Goal: Contribute content

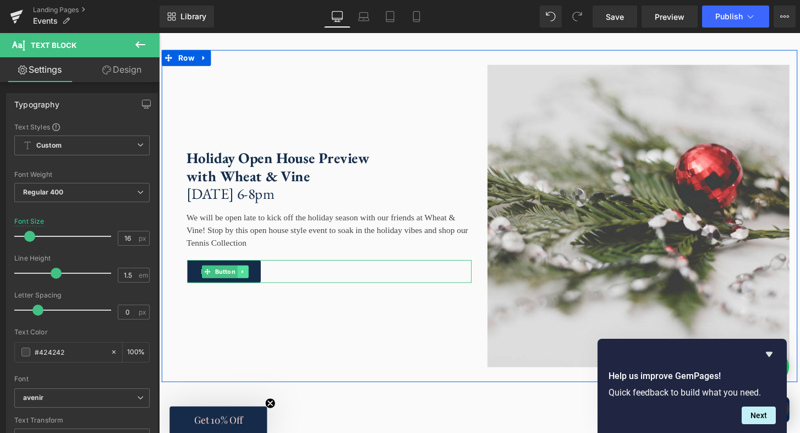
scroll to position [2724, 0]
click at [247, 287] on link at bounding box center [246, 280] width 12 height 13
click at [253, 288] on link at bounding box center [253, 281] width 12 height 13
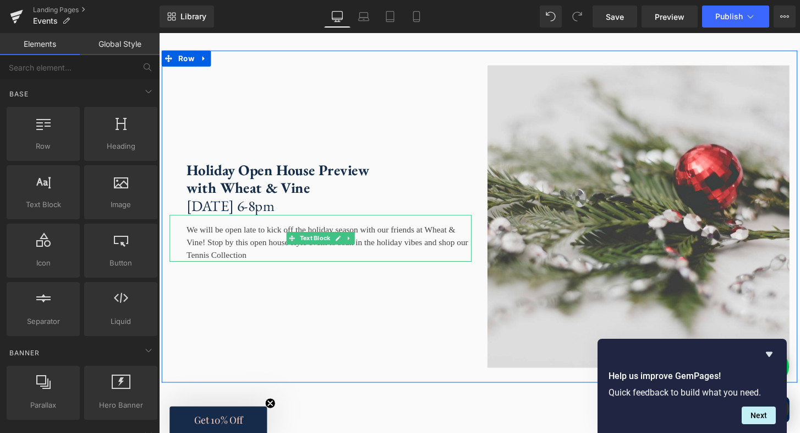
click at [340, 270] on div "We will be open late to kick off the holiday season with our friends at Wheat &…" at bounding box center [327, 246] width 314 height 48
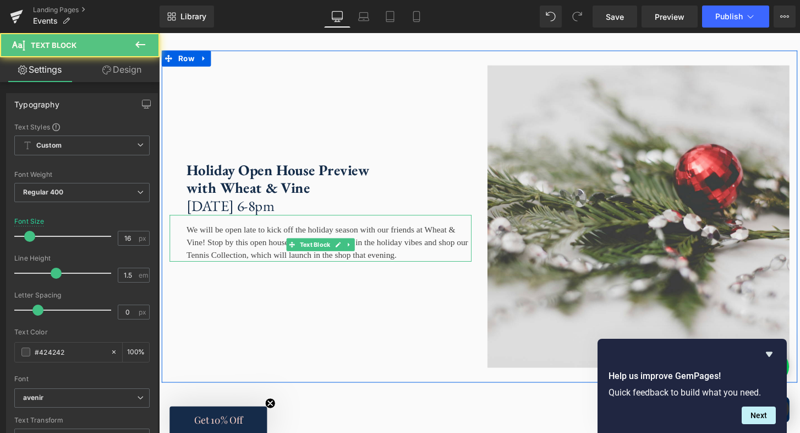
click at [265, 270] on div "We will be open late to kick off the holiday season with our friends at Wheat &…" at bounding box center [327, 246] width 314 height 48
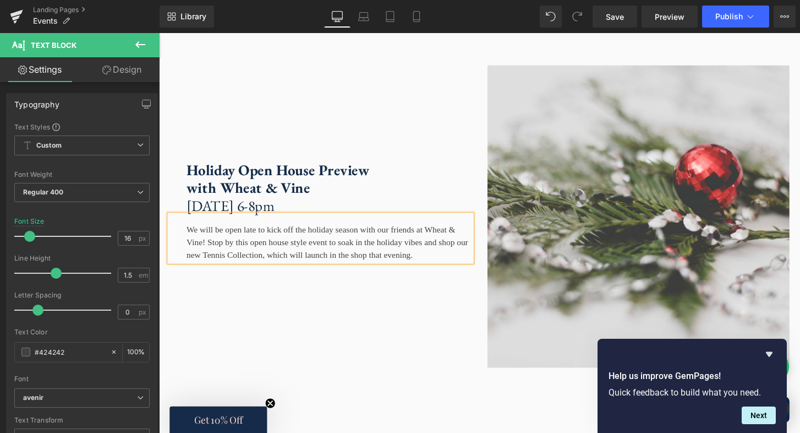
click at [401, 270] on div "We will be open late to kick off the holiday season with our friends at Wheat &…" at bounding box center [327, 246] width 314 height 48
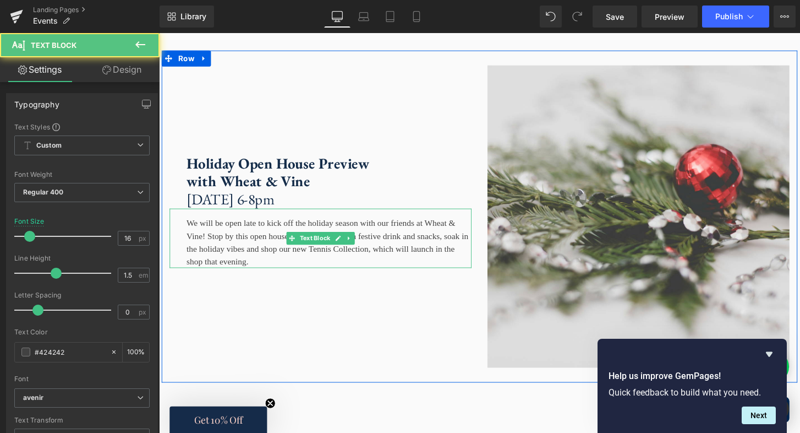
click at [434, 262] on div "We will be open late to kick off the holiday season with our friends at Wheat &…" at bounding box center [327, 246] width 314 height 62
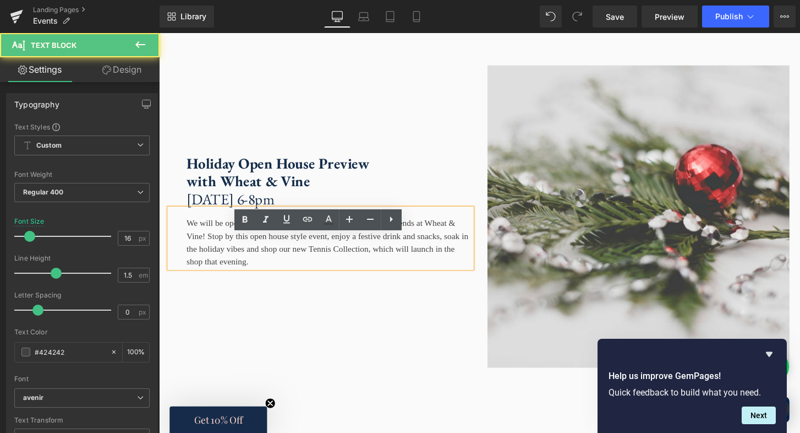
drag, startPoint x: 278, startPoint y: 270, endPoint x: 273, endPoint y: 277, distance: 9.0
click at [278, 270] on div "We will be open late to kick off the holiday season with our friends at Wheat &…" at bounding box center [327, 246] width 314 height 62
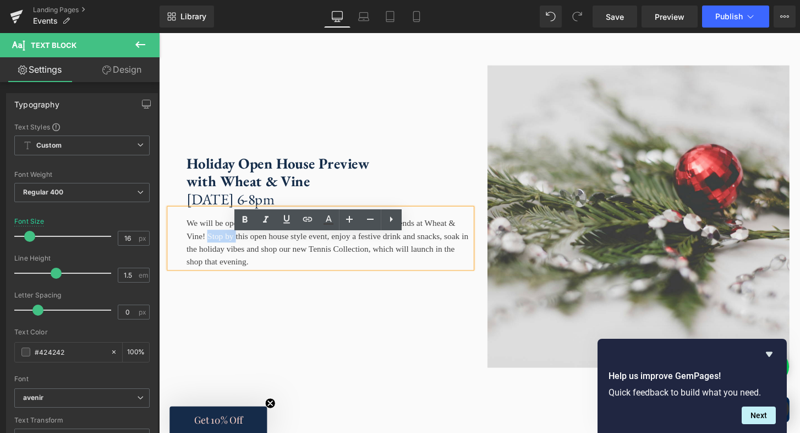
drag, startPoint x: 248, startPoint y: 271, endPoint x: 281, endPoint y: 274, distance: 33.7
click at [281, 274] on div "We will be open late to kick off the holiday season with our friends at Wheat &…" at bounding box center [327, 246] width 314 height 62
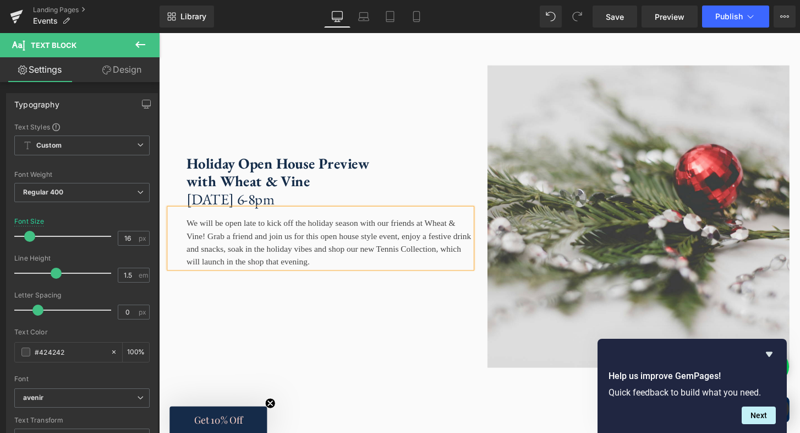
click at [471, 273] on div "We will be open late to kick off the holiday season with our friends at Wheat &…" at bounding box center [327, 246] width 314 height 62
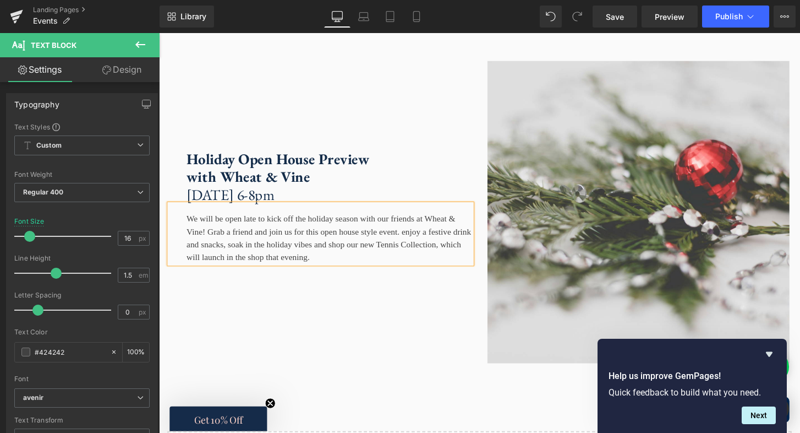
click at [192, 272] on div "We will be open late to kick off the holiday season with our friends at Wheat &…" at bounding box center [327, 242] width 314 height 62
click at [451, 272] on div "We will be open late to kick off the holiday season with our friends at Wheat &…" at bounding box center [327, 242] width 314 height 62
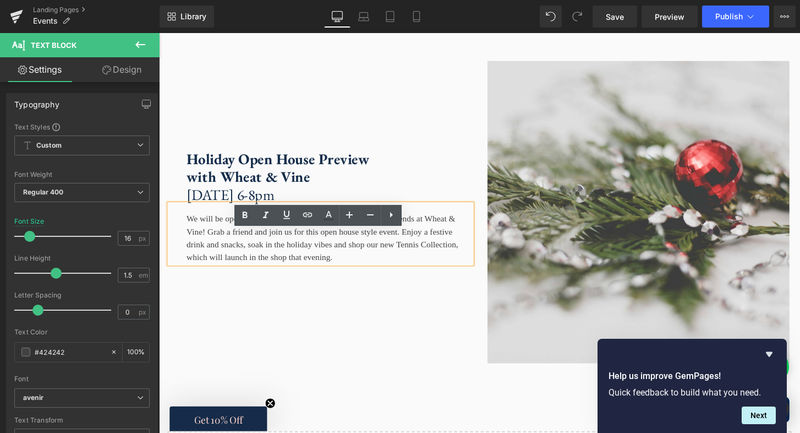
click at [342, 375] on div "Holiday Open House Preview with Wheat & Vine [DATE] 6-8pm Text Block We will be…" at bounding box center [327, 219] width 330 height 314
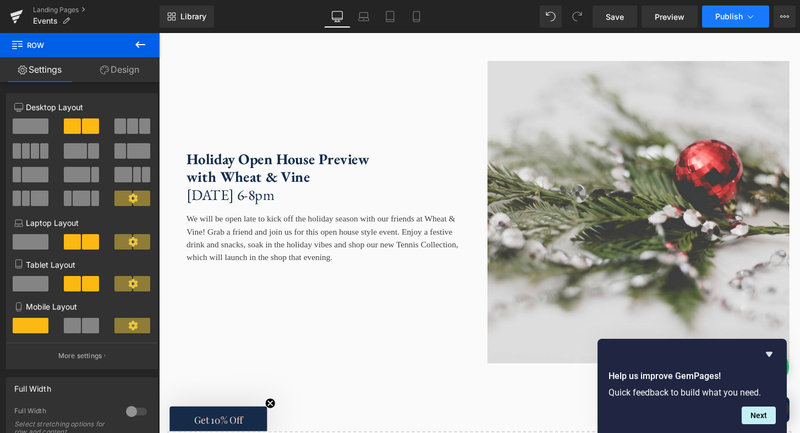
click at [720, 18] on span "Publish" at bounding box center [729, 16] width 28 height 9
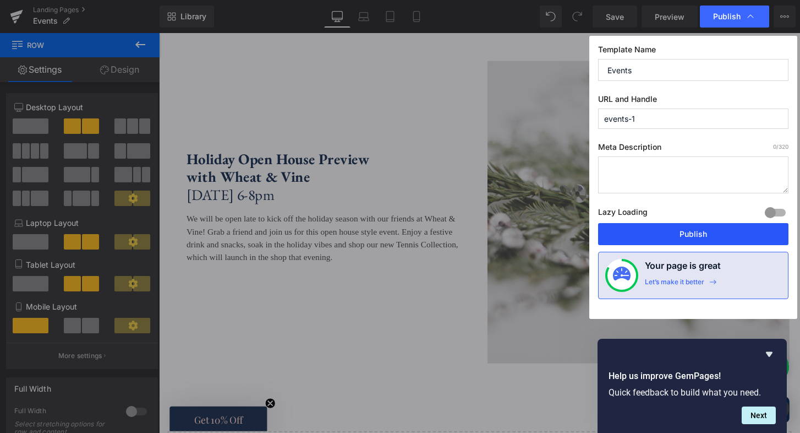
click at [680, 233] on button "Publish" at bounding box center [693, 234] width 190 height 22
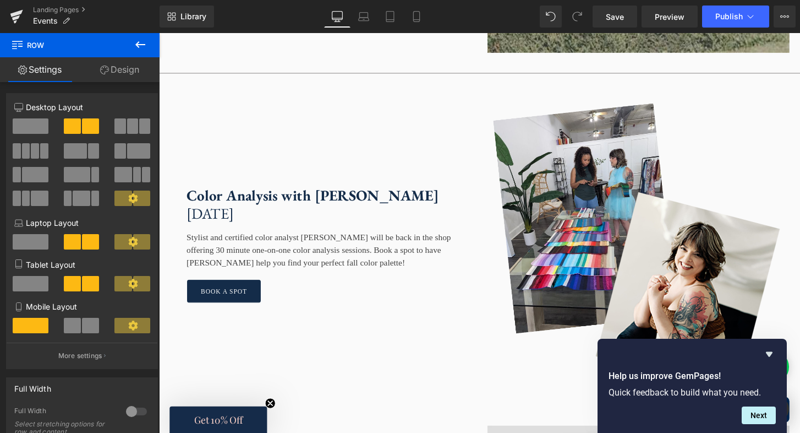
scroll to position [2251, 0]
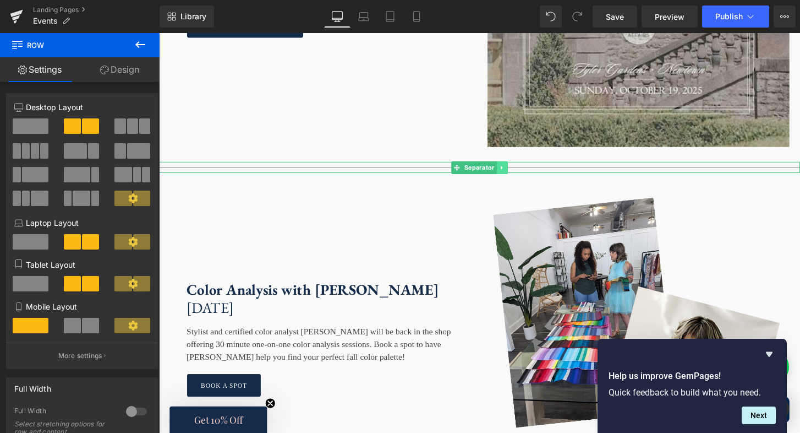
click at [515, 179] on link at bounding box center [516, 172] width 12 height 13
click at [507, 179] on link at bounding box center [510, 172] width 12 height 13
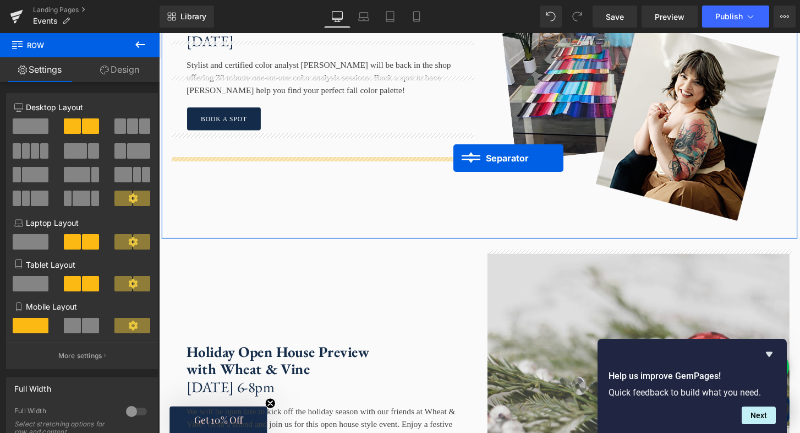
scroll to position [2555, 0]
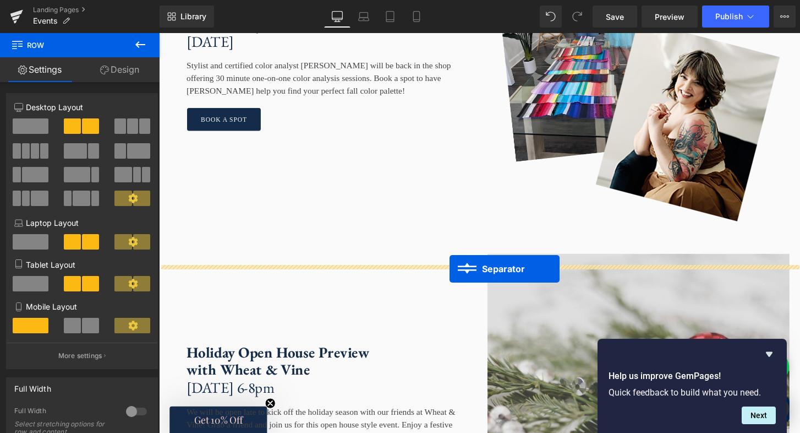
drag, startPoint x: 468, startPoint y: 211, endPoint x: 461, endPoint y: 277, distance: 67.0
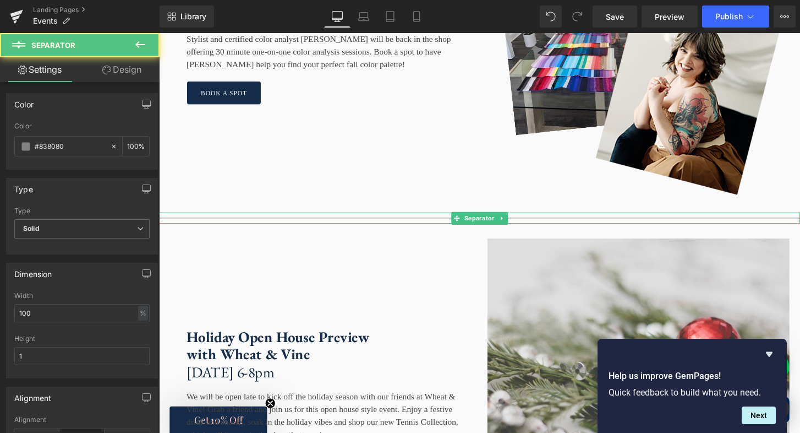
scroll to position [2528, 0]
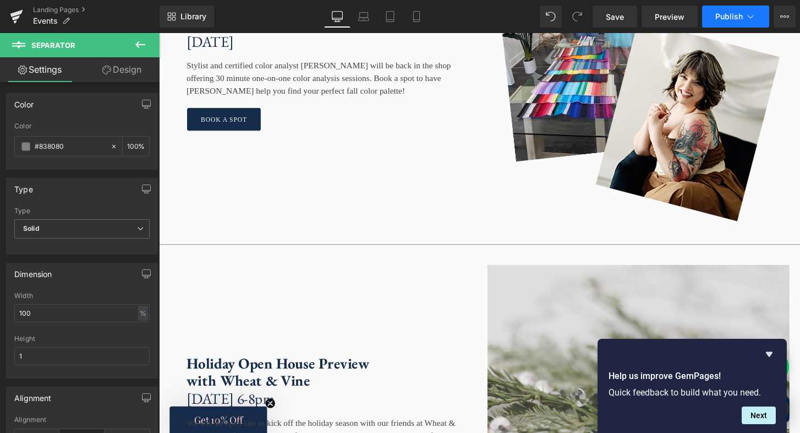
click at [736, 16] on span "Publish" at bounding box center [729, 16] width 28 height 9
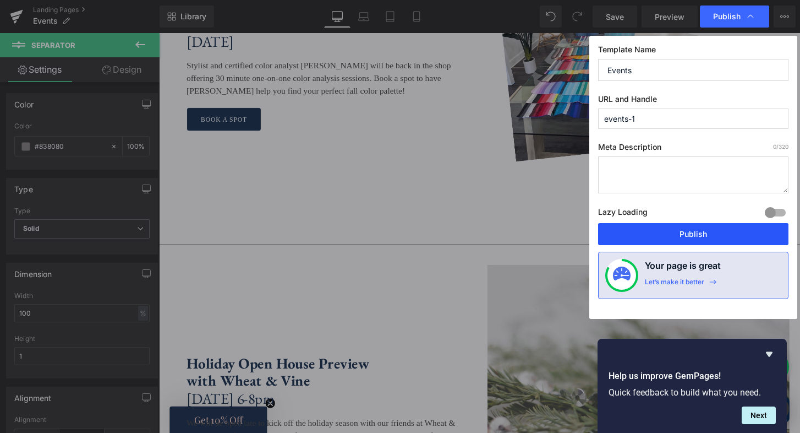
drag, startPoint x: 692, startPoint y: 236, endPoint x: 553, endPoint y: 211, distance: 141.0
click at [692, 236] on button "Publish" at bounding box center [693, 234] width 190 height 22
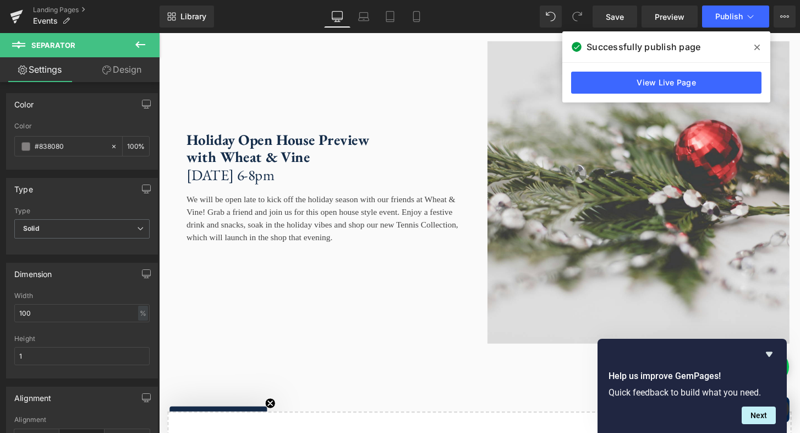
scroll to position [2747, 0]
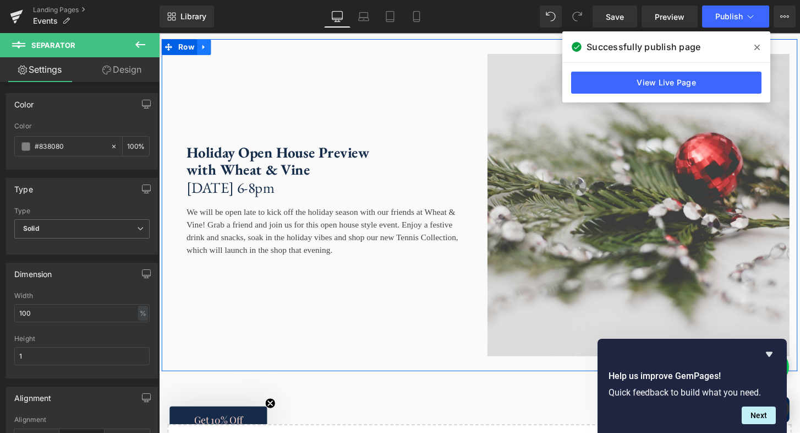
click at [206, 56] on link at bounding box center [206, 47] width 14 height 17
click at [217, 56] on link at bounding box center [220, 47] width 14 height 17
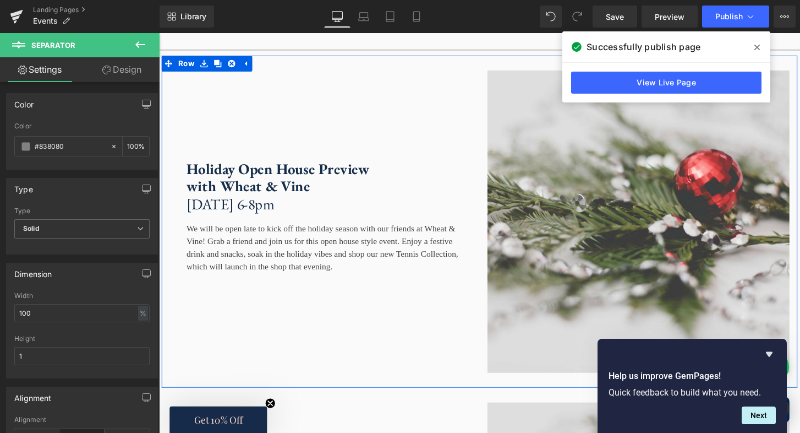
scroll to position [2608, 0]
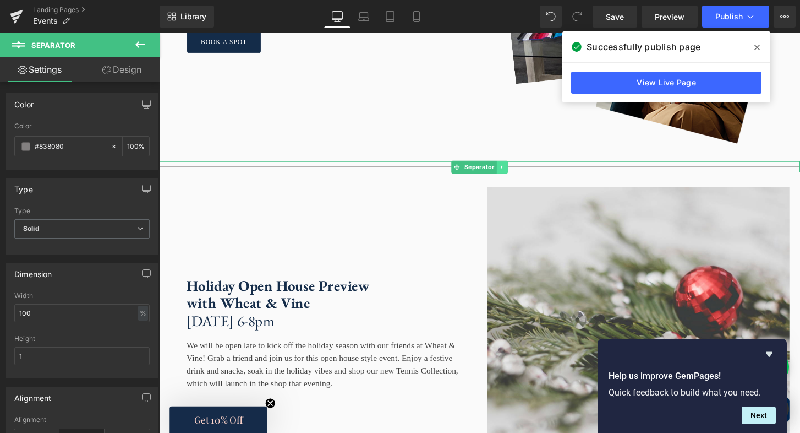
click at [513, 179] on link at bounding box center [516, 172] width 12 height 13
click at [509, 179] on link at bounding box center [510, 172] width 12 height 13
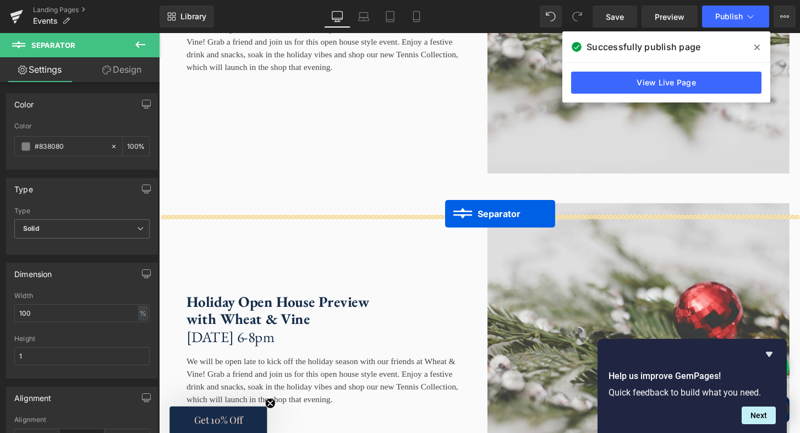
scroll to position [2964, 0]
drag, startPoint x: 469, startPoint y: 210, endPoint x: 441, endPoint y: 223, distance: 30.8
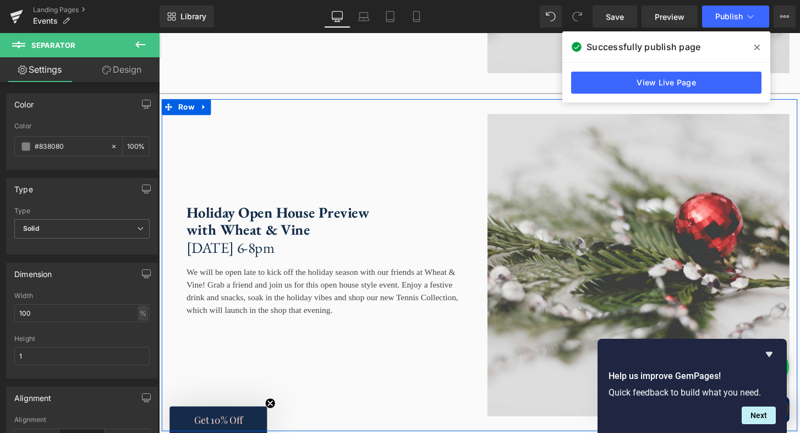
scroll to position [3042, 0]
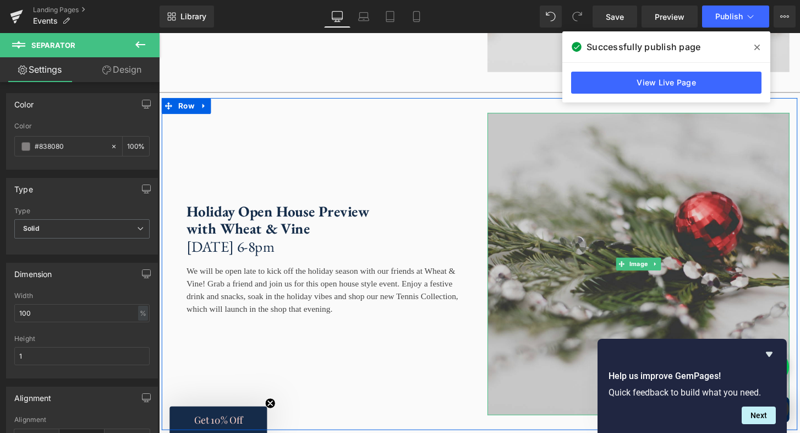
click at [675, 220] on img at bounding box center [657, 273] width 314 height 314
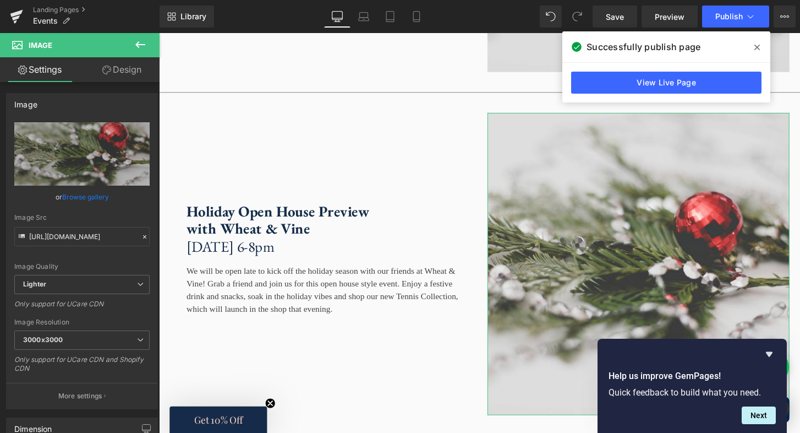
click at [89, 196] on link "Browse gallery" at bounding box center [85, 196] width 47 height 19
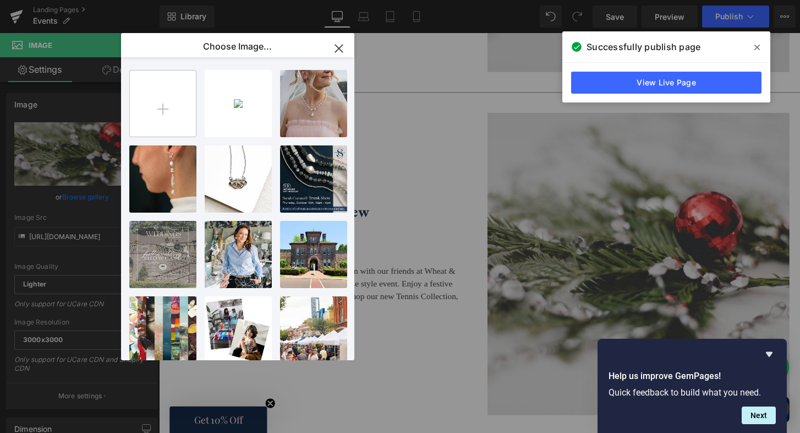
click at [161, 107] on input "file" at bounding box center [163, 103] width 66 height 66
type input "C:\fakepath\Events(1).png"
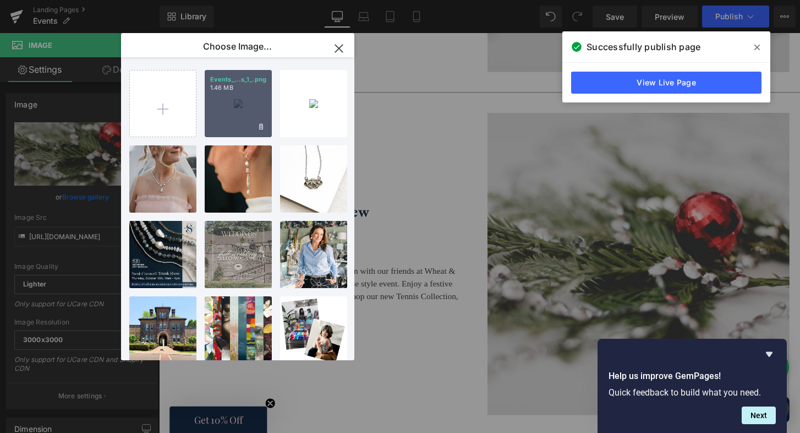
click at [233, 106] on div "Events_...s_1_.png 1.46 MB" at bounding box center [238, 103] width 67 height 67
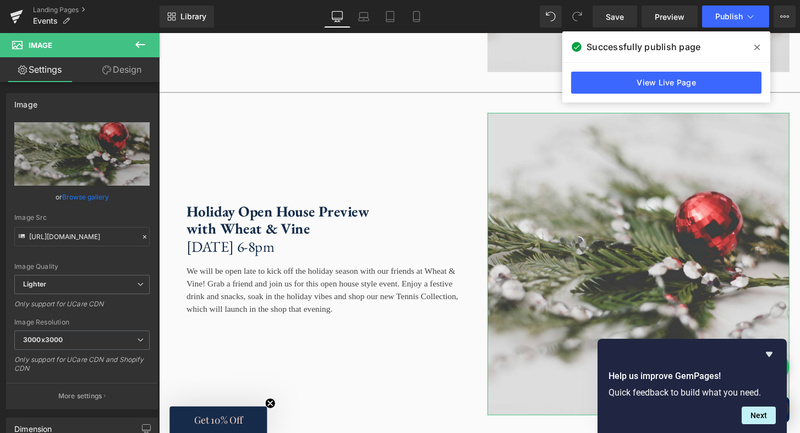
click at [95, 199] on link "Browse gallery" at bounding box center [85, 196] width 47 height 19
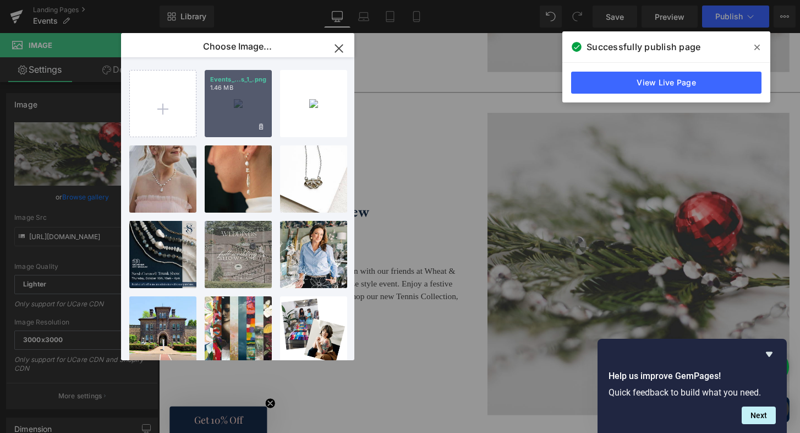
click at [215, 116] on div "Events_...s_1_.png 1.46 MB" at bounding box center [238, 103] width 67 height 67
type input "[URL][DOMAIN_NAME]"
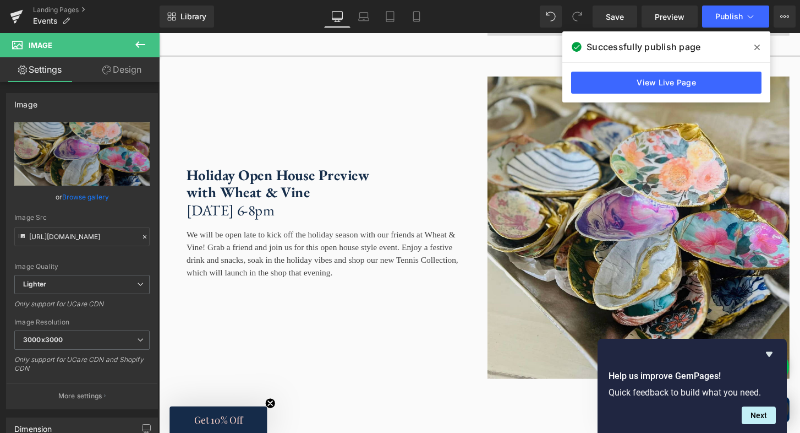
scroll to position [3064, 0]
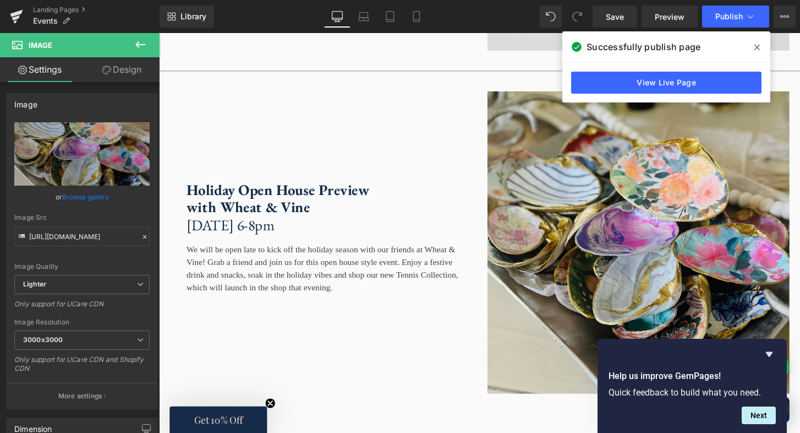
click at [287, 224] on strong "Holiday Open House Preview with Wheat & Vine" at bounding box center [283, 204] width 190 height 39
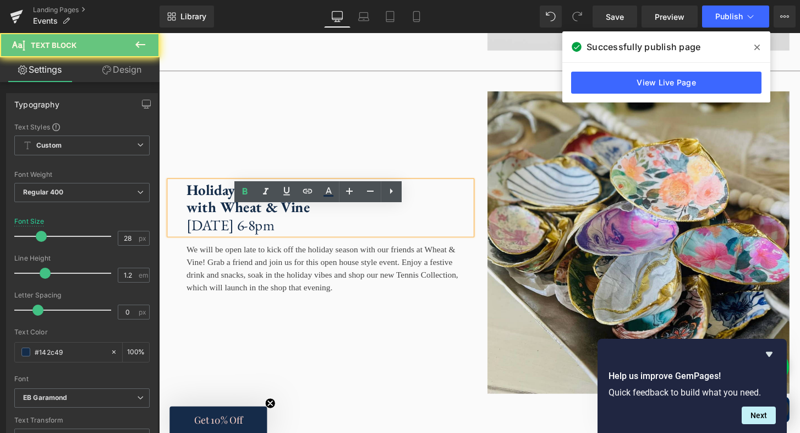
click at [309, 224] on strong "Holiday Open House Preview with Wheat & Vine" at bounding box center [283, 204] width 190 height 39
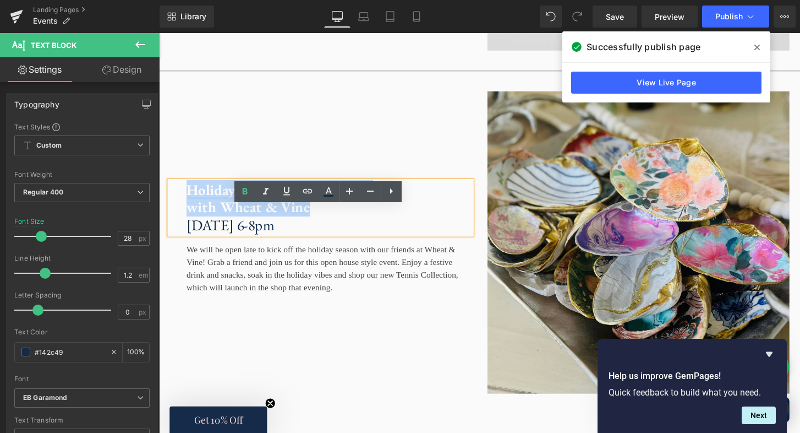
drag, startPoint x: 315, startPoint y: 242, endPoint x: 170, endPoint y: 222, distance: 146.6
click at [172, 223] on div "Holiday Open House Preview with Wheat & Vine [DATE] 6-8pm" at bounding box center [327, 215] width 314 height 56
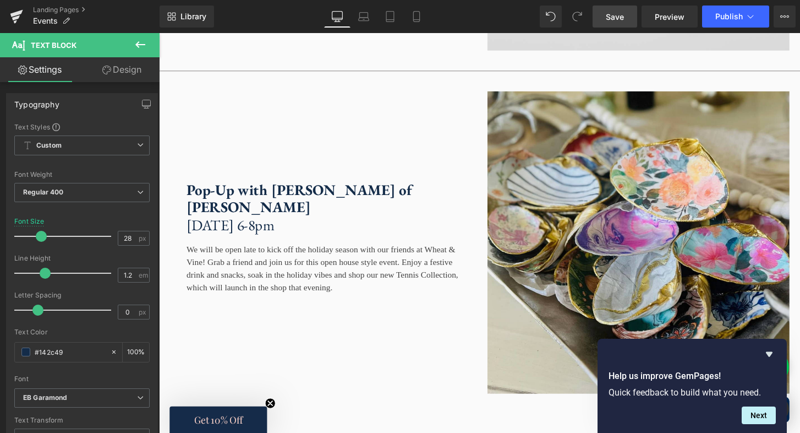
click at [619, 18] on span "Save" at bounding box center [615, 17] width 18 height 12
